Goal: Find specific page/section: Find specific page/section

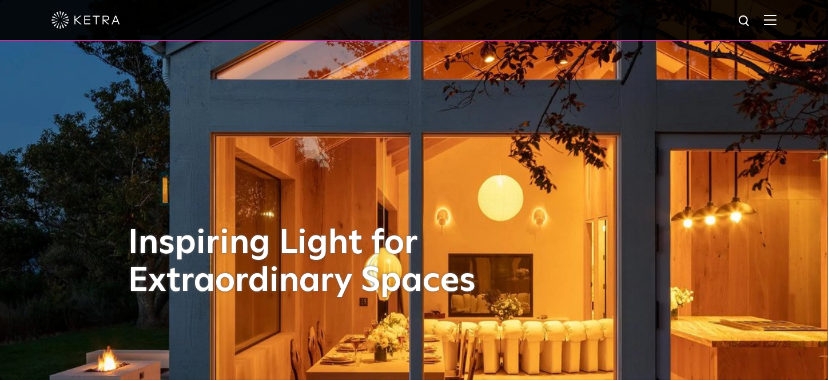
click at [776, 19] on img at bounding box center [770, 19] width 13 height 11
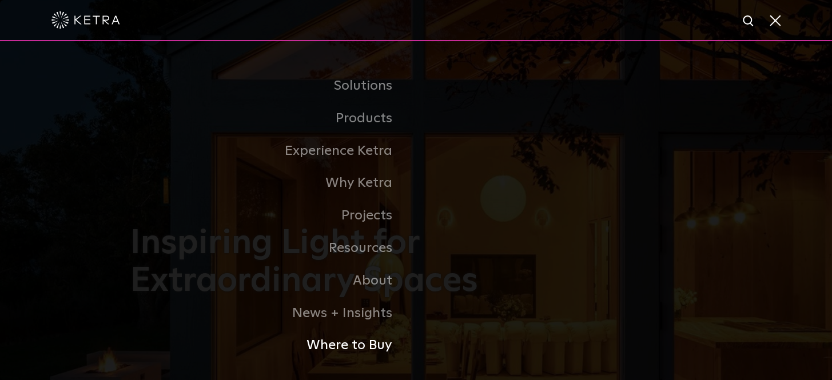
click at [358, 345] on link "Where to Buy" at bounding box center [273, 345] width 286 height 33
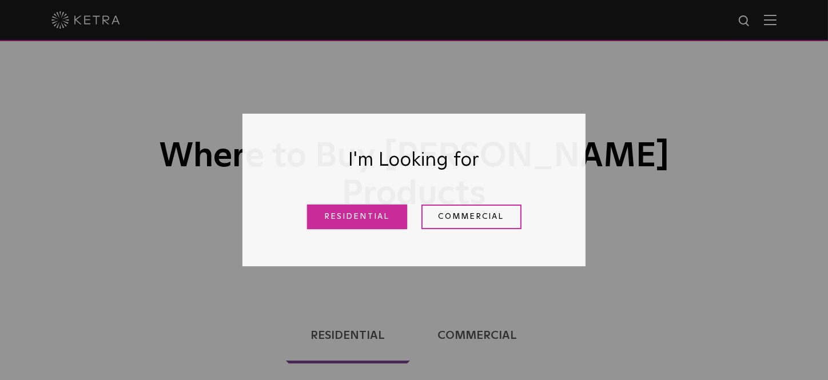
click at [354, 222] on link "Residential" at bounding box center [357, 217] width 100 height 25
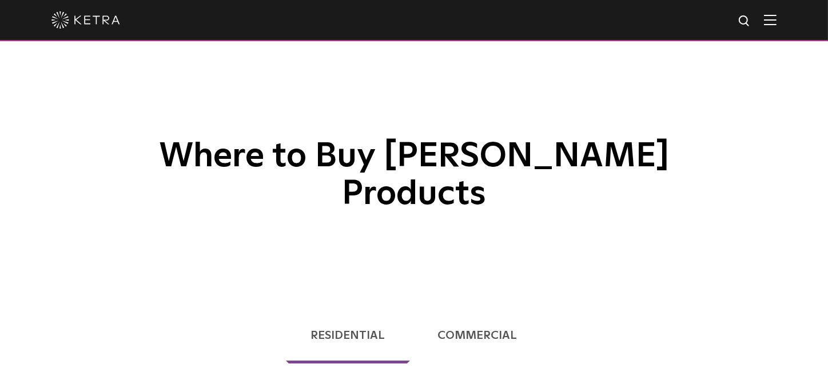
scroll to position [292, 0]
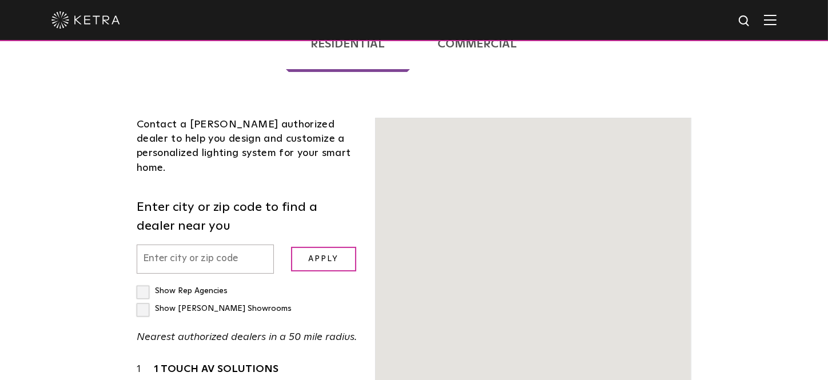
click at [188, 118] on div "Contact a [PERSON_NAME] authorized dealer to help you design and customize a pe…" at bounding box center [247, 147] width 221 height 58
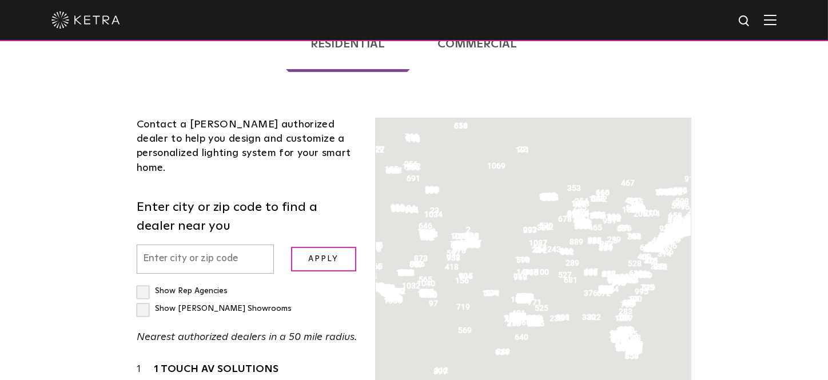
scroll to position [240, 0]
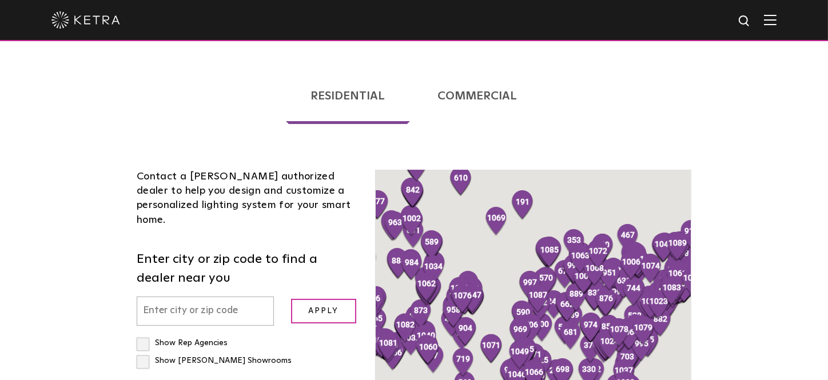
click at [201, 297] on input "text" at bounding box center [205, 311] width 137 height 29
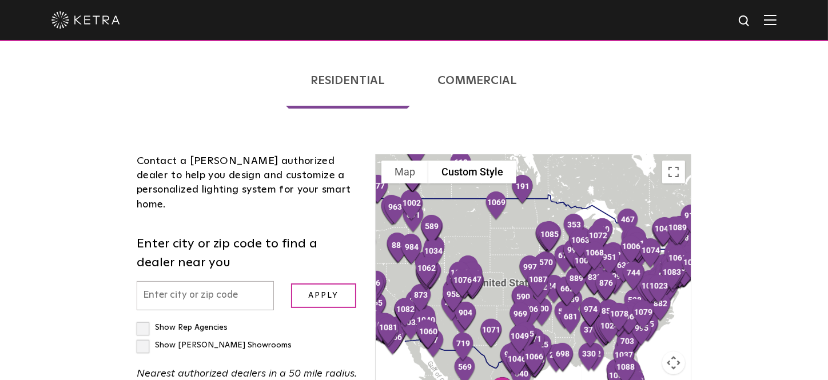
scroll to position [343, 0]
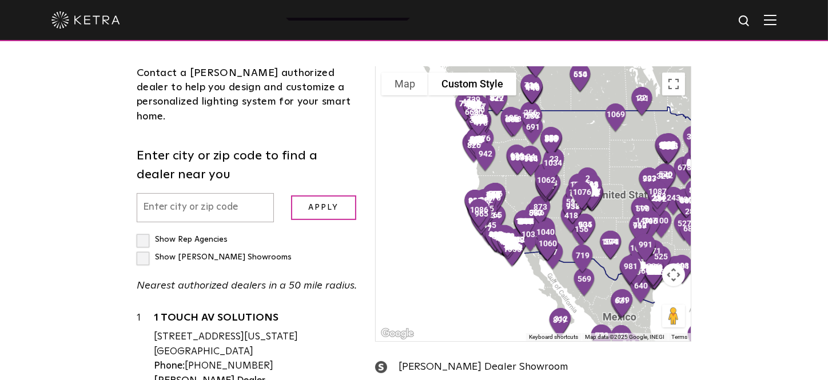
click at [454, 177] on div at bounding box center [533, 204] width 315 height 274
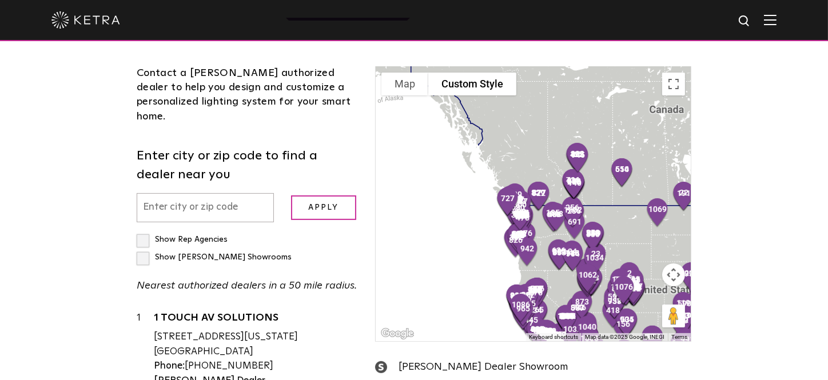
click at [454, 177] on div at bounding box center [533, 204] width 315 height 274
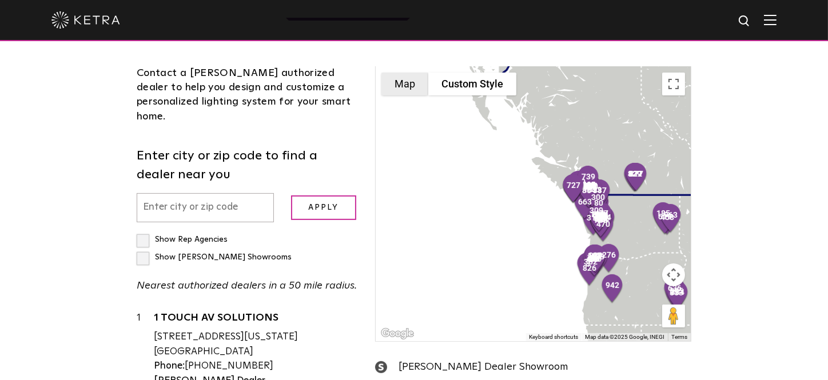
click at [412, 73] on button "Map" at bounding box center [404, 84] width 47 height 23
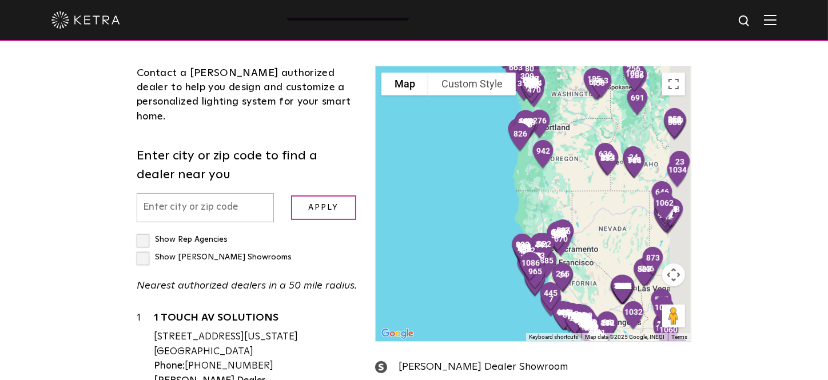
drag, startPoint x: 548, startPoint y: 245, endPoint x: 479, endPoint y: 109, distance: 152.7
click at [479, 109] on div at bounding box center [533, 204] width 315 height 274
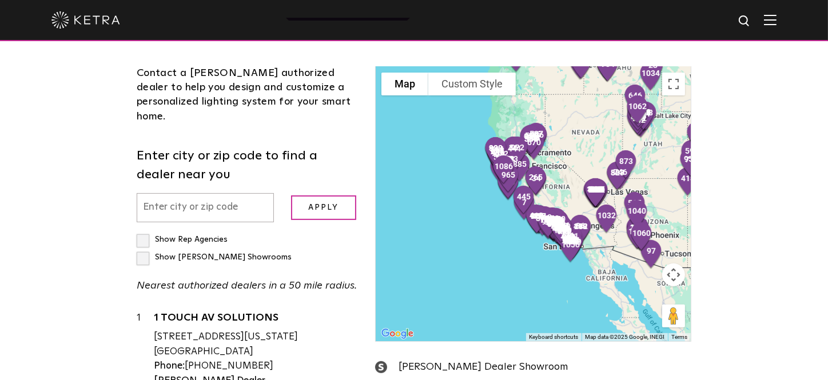
drag, startPoint x: 479, startPoint y: 220, endPoint x: 452, endPoint y: 124, distance: 100.3
click at [452, 124] on div at bounding box center [533, 204] width 315 height 274
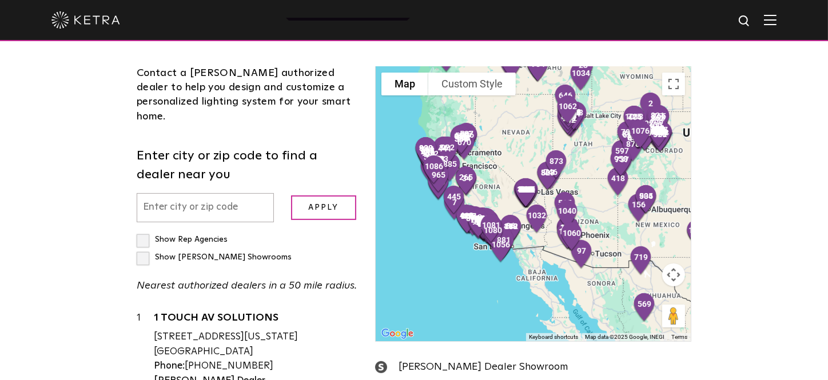
click at [250, 253] on label "Show [PERSON_NAME] Showrooms" at bounding box center [214, 257] width 155 height 8
click at [144, 231] on input "Show [PERSON_NAME] Showrooms" at bounding box center [140, 234] width 7 height 7
checkbox input "true"
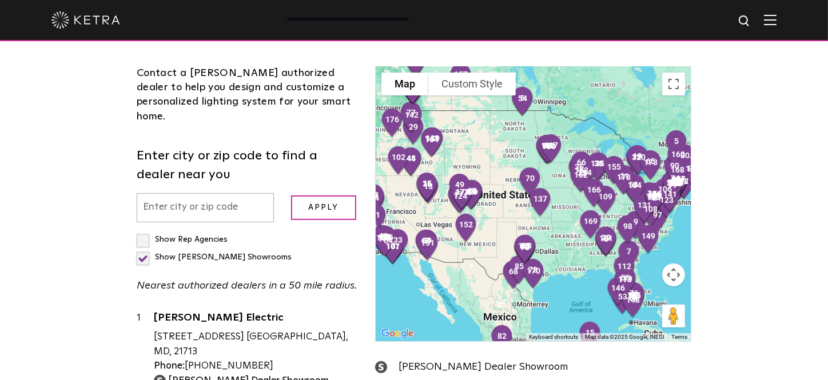
click at [229, 193] on input "text" at bounding box center [205, 207] width 137 height 29
paste input "93101"
type input "93101"
click at [312, 196] on input "Apply" at bounding box center [323, 208] width 65 height 25
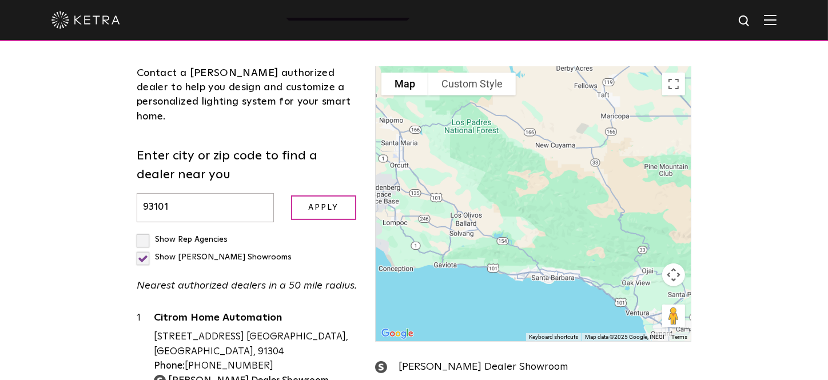
drag, startPoint x: 482, startPoint y: 166, endPoint x: 500, endPoint y: 241, distance: 77.0
click at [500, 241] on div at bounding box center [533, 204] width 315 height 274
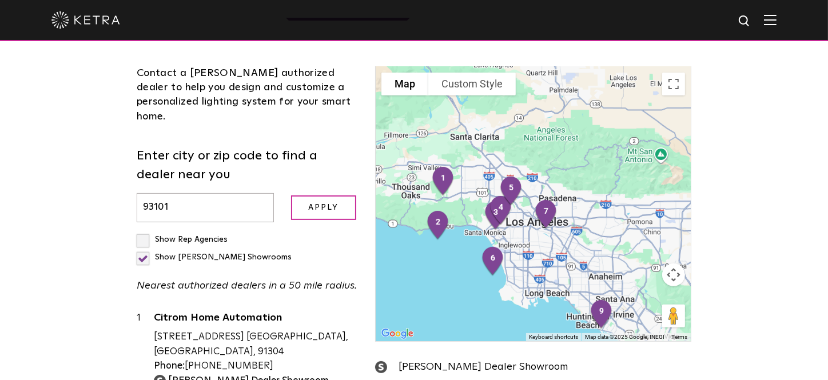
drag, startPoint x: 500, startPoint y: 241, endPoint x: 180, endPoint y: 91, distance: 352.8
click at [180, 91] on div "Contact a [PERSON_NAME] authorized dealer to help you design and customize a pe…" at bounding box center [414, 297] width 572 height 531
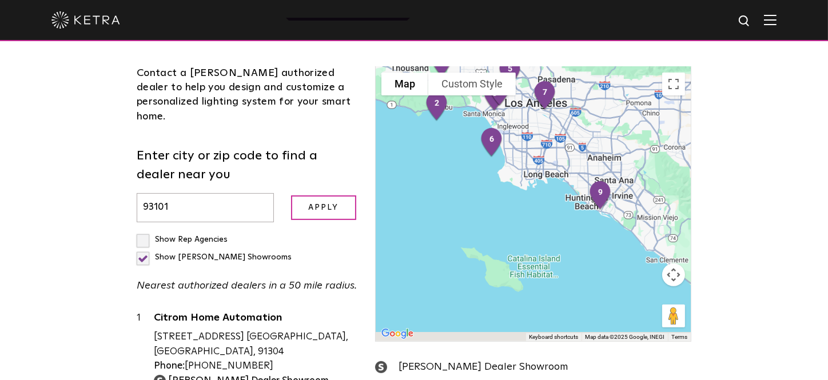
drag, startPoint x: 414, startPoint y: 234, endPoint x: 420, endPoint y: 116, distance: 118.5
click at [413, 114] on div at bounding box center [533, 204] width 315 height 274
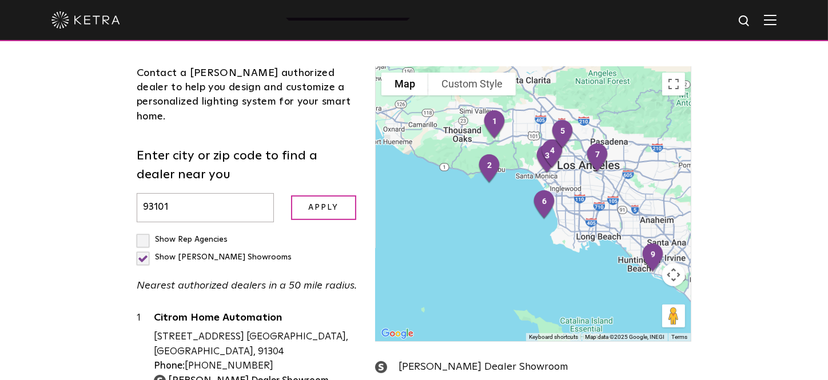
click at [647, 300] on div "1 2 3 4 5 6 7 8 9 10 11 12 13 14 15 16 17 18 19 20 21 22 23 24 25 26 27 28 29 3…" at bounding box center [533, 204] width 315 height 274
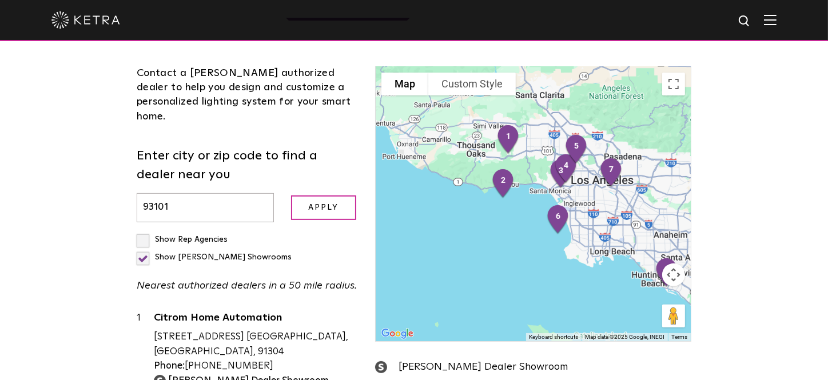
drag, startPoint x: 500, startPoint y: 224, endPoint x: 514, endPoint y: 241, distance: 22.3
click at [514, 241] on div at bounding box center [533, 204] width 315 height 274
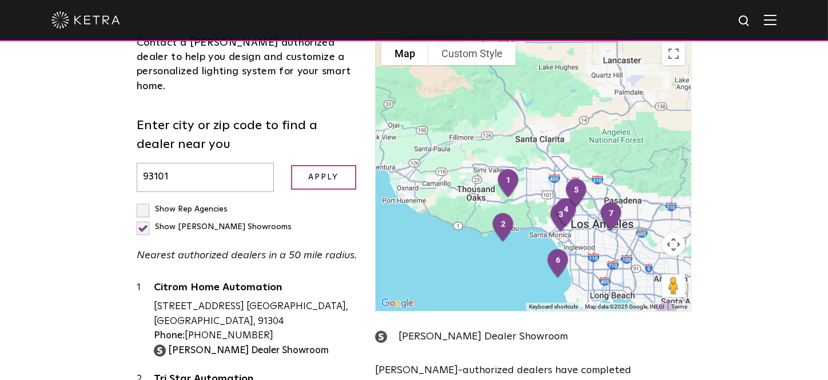
scroll to position [343, 0]
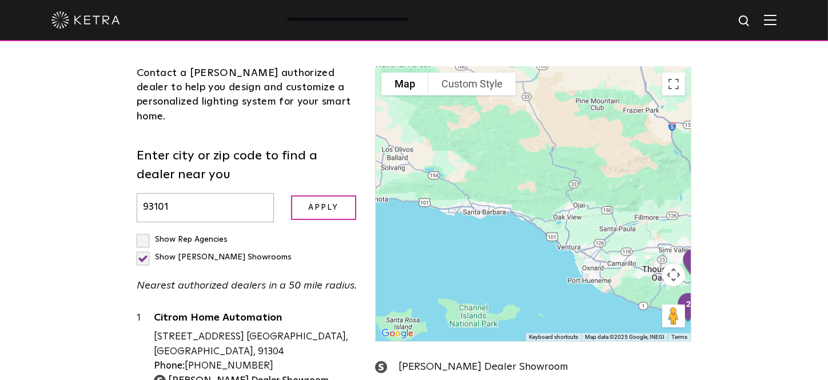
drag, startPoint x: 429, startPoint y: 138, endPoint x: 589, endPoint y: 182, distance: 165.9
click at [619, 189] on div at bounding box center [533, 204] width 315 height 274
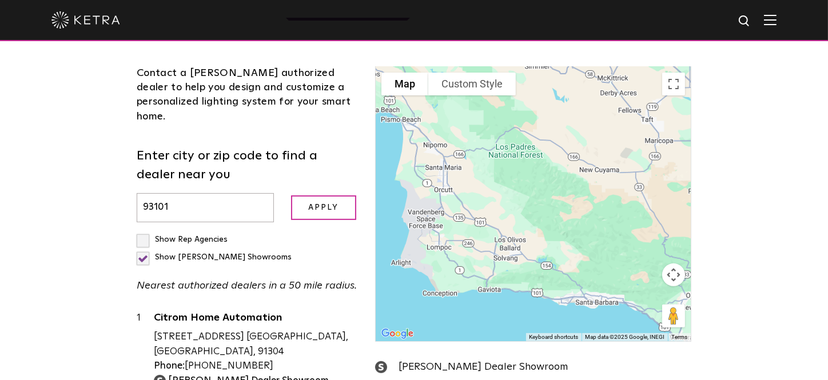
drag, startPoint x: 482, startPoint y: 143, endPoint x: 588, endPoint y: 233, distance: 139.5
click at [588, 233] on div at bounding box center [533, 204] width 315 height 274
click at [166, 193] on input "93101" at bounding box center [205, 207] width 137 height 29
paste input "013"
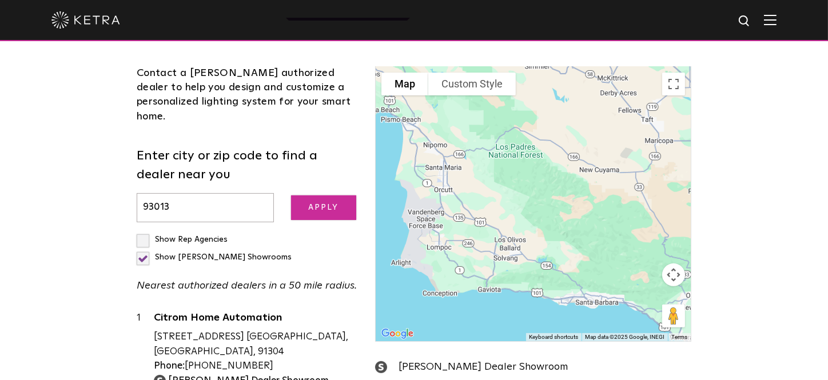
type input "93013"
click at [319, 196] on input "Apply" at bounding box center [323, 208] width 65 height 25
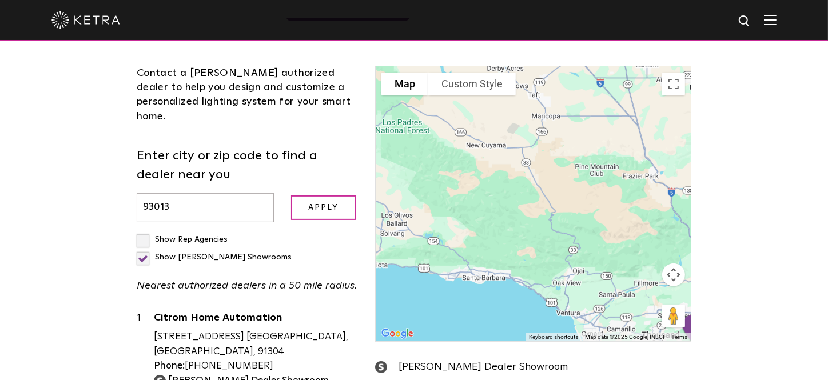
drag, startPoint x: 533, startPoint y: 204, endPoint x: 534, endPoint y: 211, distance: 6.9
click at [528, 280] on div at bounding box center [533, 204] width 315 height 274
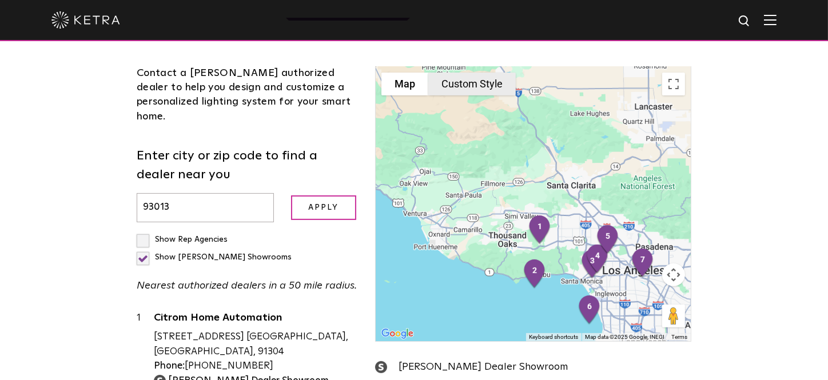
drag, startPoint x: 592, startPoint y: 144, endPoint x: 437, endPoint y: 38, distance: 188.1
click at [437, 38] on body "Solutions Commercial Residential Products Commercial Products Residential Produ…" at bounding box center [414, 301] width 828 height 1289
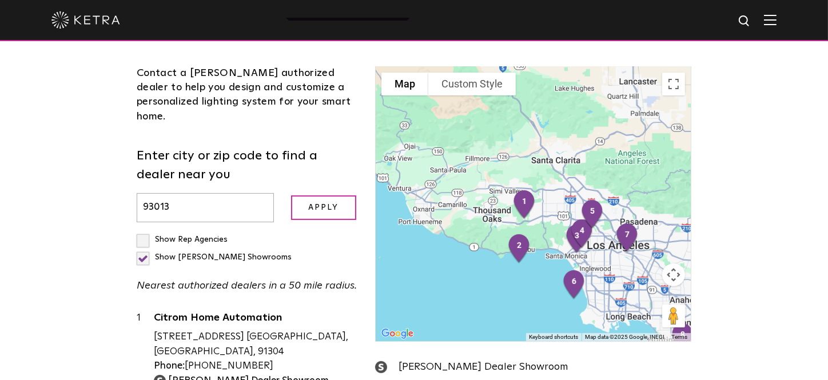
drag, startPoint x: 498, startPoint y: 177, endPoint x: 464, endPoint y: 126, distance: 61.5
click at [464, 126] on div at bounding box center [533, 204] width 315 height 274
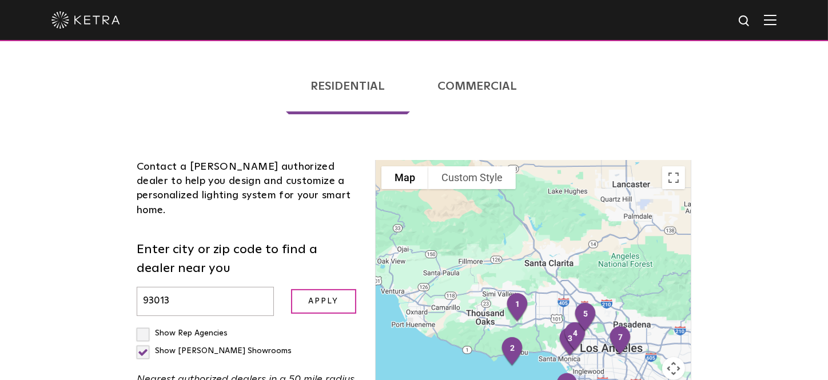
scroll to position [240, 0]
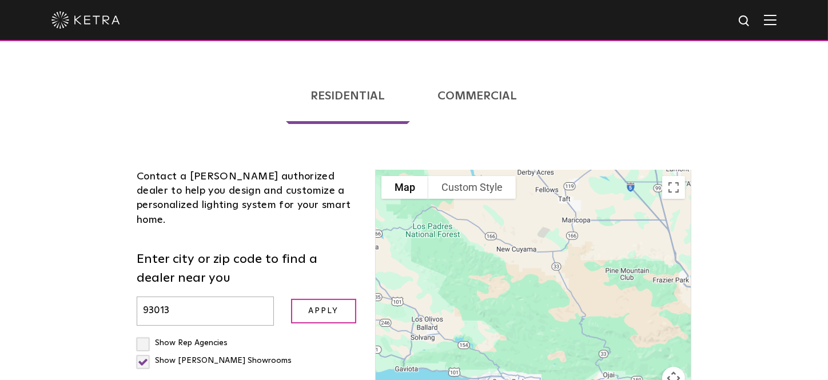
drag, startPoint x: 461, startPoint y: 199, endPoint x: 645, endPoint y: 308, distance: 214.1
click at [669, 317] on div at bounding box center [533, 307] width 315 height 274
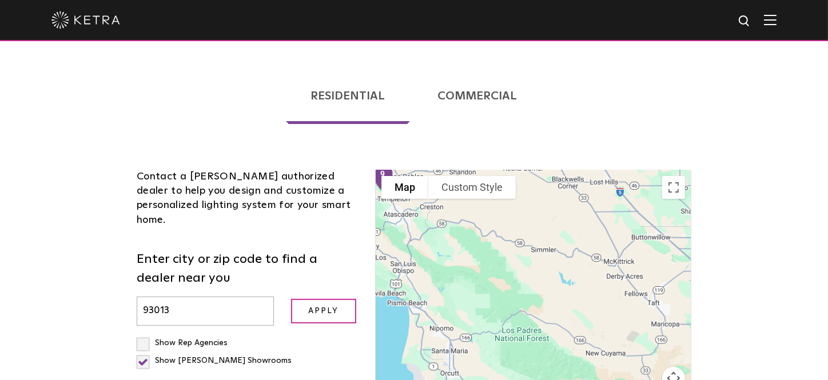
drag, startPoint x: 480, startPoint y: 268, endPoint x: 571, endPoint y: 335, distance: 113.3
click at [571, 369] on div at bounding box center [533, 307] width 315 height 274
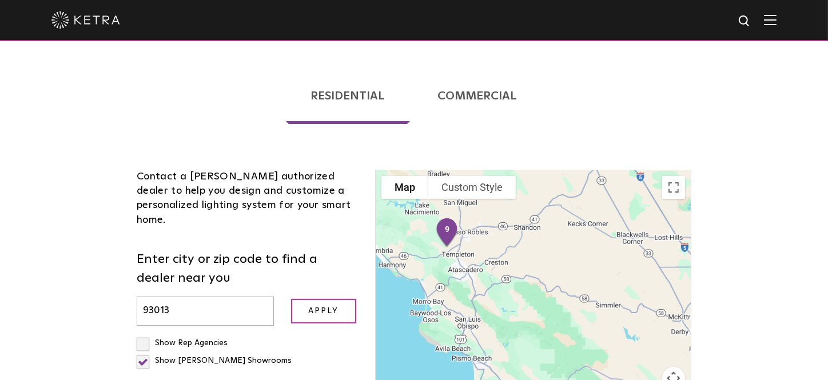
drag, startPoint x: 537, startPoint y: 280, endPoint x: 642, endPoint y: 351, distance: 126.4
click at [643, 355] on div at bounding box center [533, 307] width 315 height 274
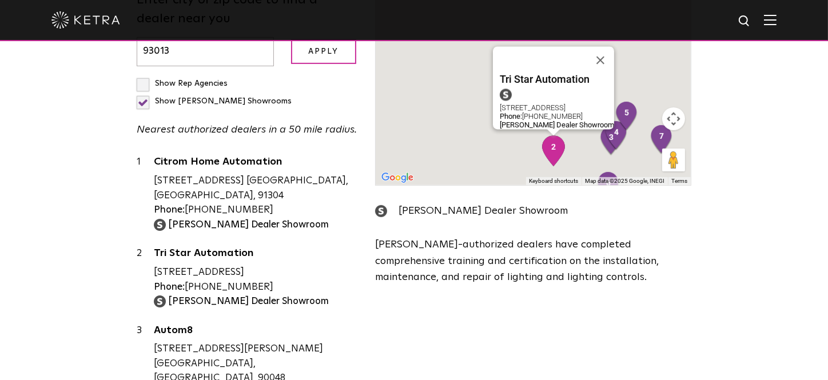
scroll to position [343, 0]
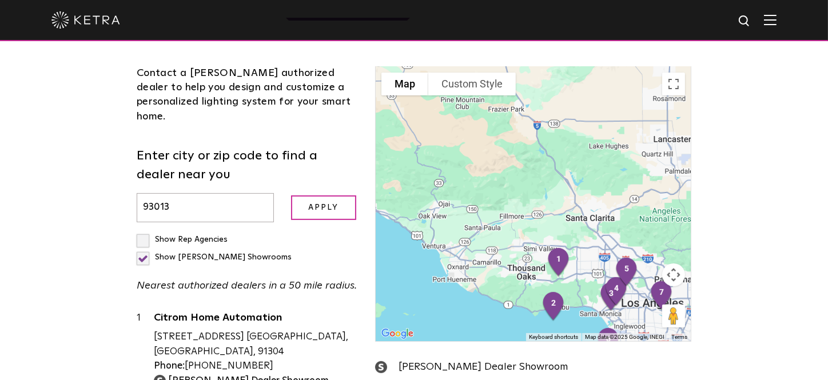
click at [66, 261] on div "Loading... Residential Commercial Contact a Ketra authorized dealer to help you…" at bounding box center [414, 262] width 828 height 635
